Goal: Find specific page/section: Find specific page/section

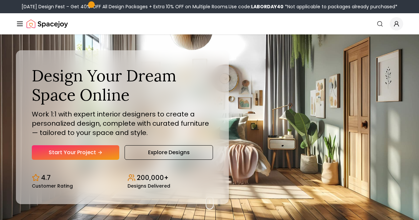
click at [0, 0] on link "Login" at bounding box center [0, 0] width 0 height 0
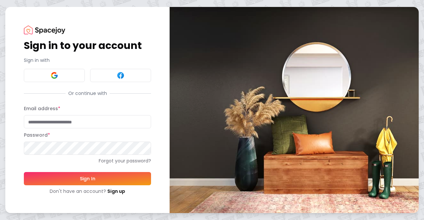
click at [77, 120] on input "Email address *" at bounding box center [87, 121] width 127 height 13
type input "**********"
click at [88, 182] on button "Sign In" at bounding box center [87, 178] width 127 height 13
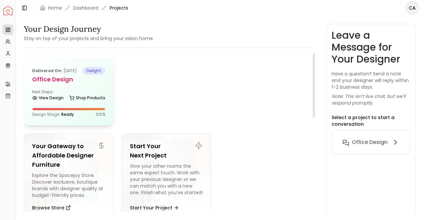
click at [47, 75] on p "Delivered on: Sep 14, 2024" at bounding box center [54, 71] width 45 height 8
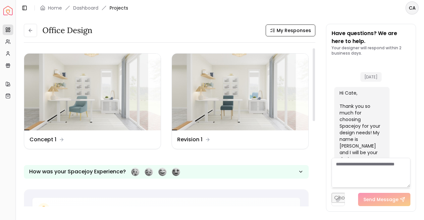
scroll to position [689, 0]
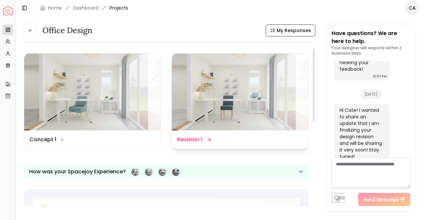
click at [235, 115] on img at bounding box center [240, 92] width 137 height 77
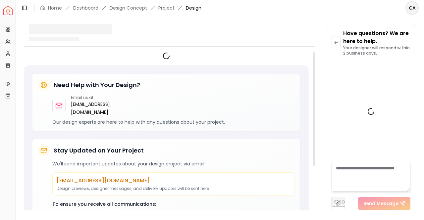
scroll to position [684, 0]
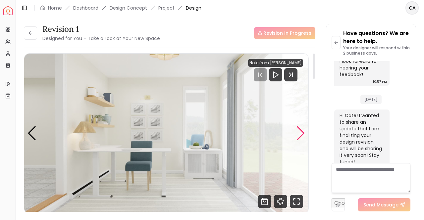
click at [300, 133] on div "Next slide" at bounding box center [300, 133] width 9 height 15
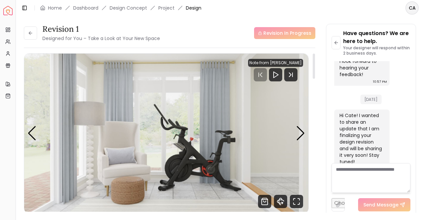
click at [294, 135] on img "2 / 4" at bounding box center [166, 134] width 284 height 160
click at [300, 137] on div "Next slide" at bounding box center [300, 133] width 9 height 15
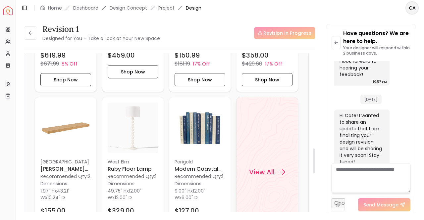
scroll to position [630, 0]
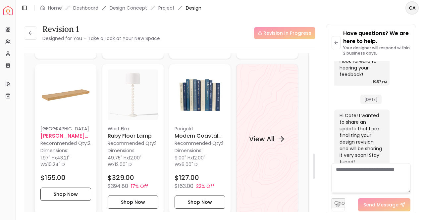
click at [73, 128] on p "[GEOGRAPHIC_DATA]" at bounding box center [65, 129] width 51 height 7
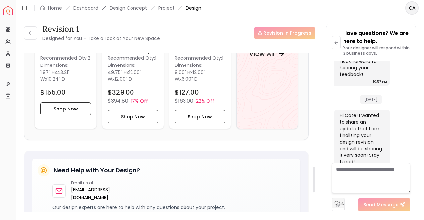
scroll to position [696, 0]
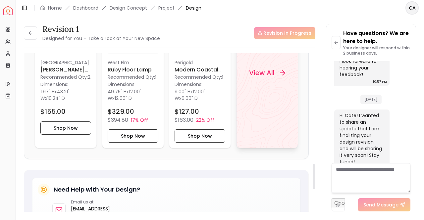
click at [276, 71] on div "View All" at bounding box center [267, 73] width 52 height 20
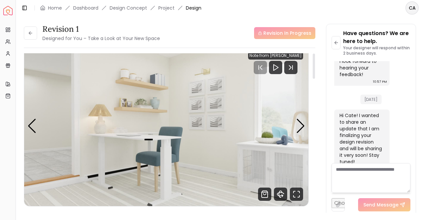
scroll to position [0, 0]
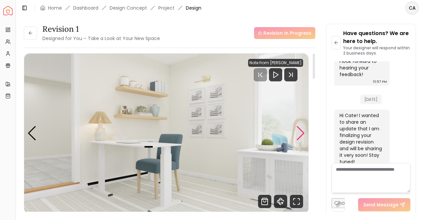
click at [304, 133] on div "Next slide" at bounding box center [300, 133] width 9 height 15
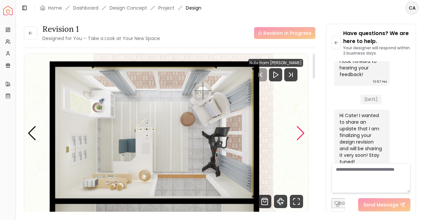
click at [301, 133] on div "Next slide" at bounding box center [300, 133] width 9 height 15
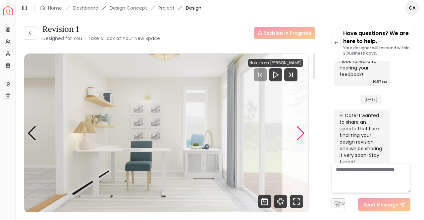
click at [300, 130] on div "Next slide" at bounding box center [300, 133] width 9 height 15
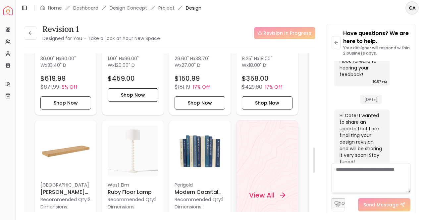
scroll to position [597, 0]
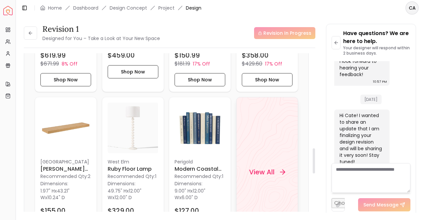
click at [267, 172] on h4 "View All" at bounding box center [262, 172] width 26 height 9
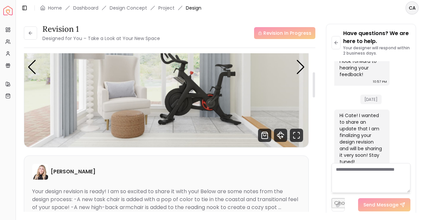
scroll to position [0, 0]
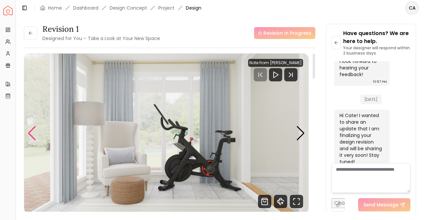
click at [32, 133] on div "Previous slide" at bounding box center [32, 133] width 9 height 15
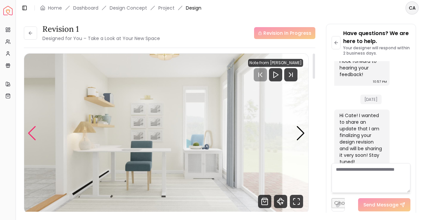
click at [33, 134] on div "Previous slide" at bounding box center [32, 133] width 9 height 15
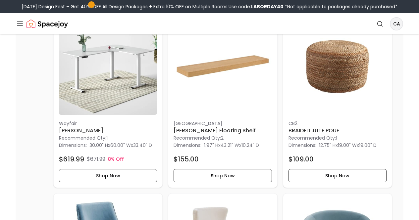
scroll to position [199, 0]
